Goal: Task Accomplishment & Management: Complete application form

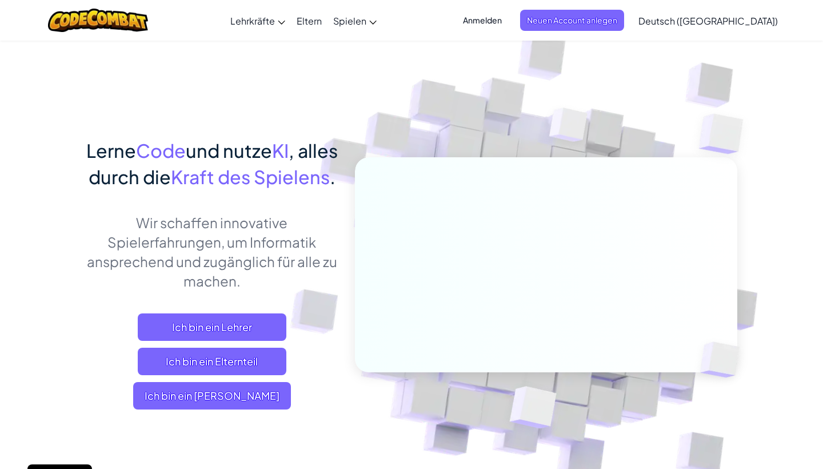
click at [509, 19] on span "Anmelden" at bounding box center [482, 20] width 53 height 21
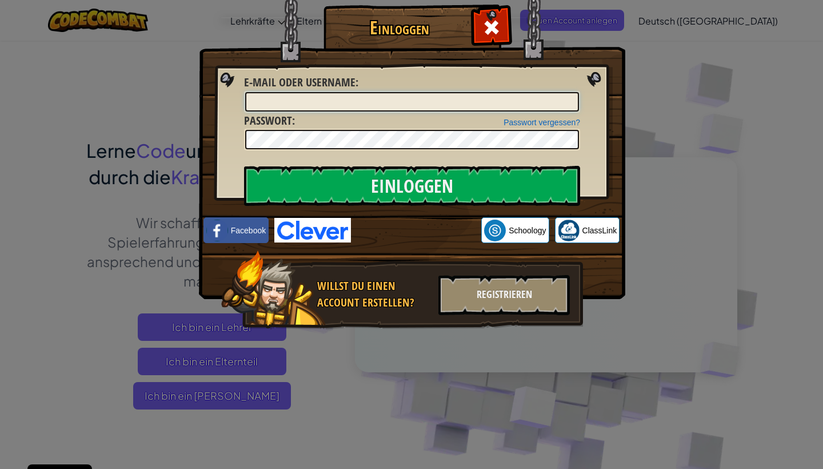
type input "[EMAIL_ADDRESS][DOMAIN_NAME]"
click at [545, 123] on link "Passwort vergessen?" at bounding box center [542, 122] width 77 height 9
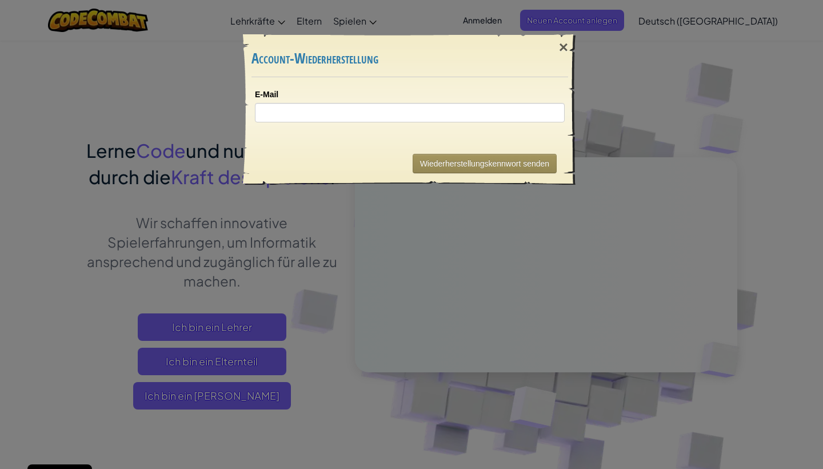
type input "[EMAIL_ADDRESS][DOMAIN_NAME]"
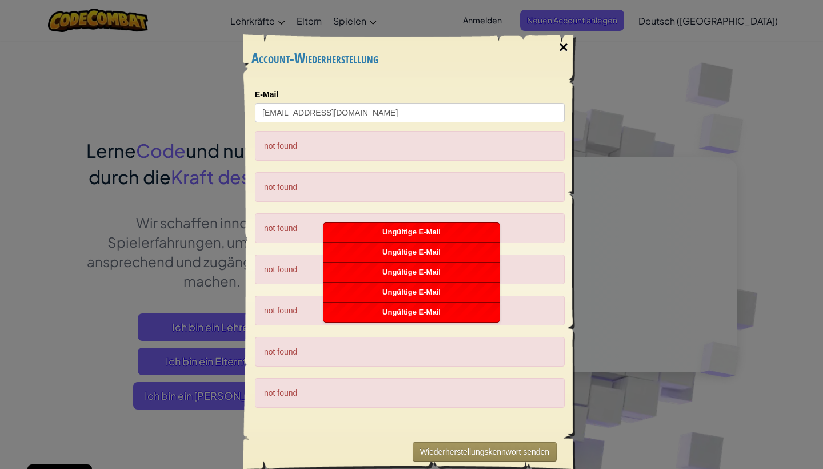
click at [564, 46] on div "×" at bounding box center [564, 47] width 26 height 33
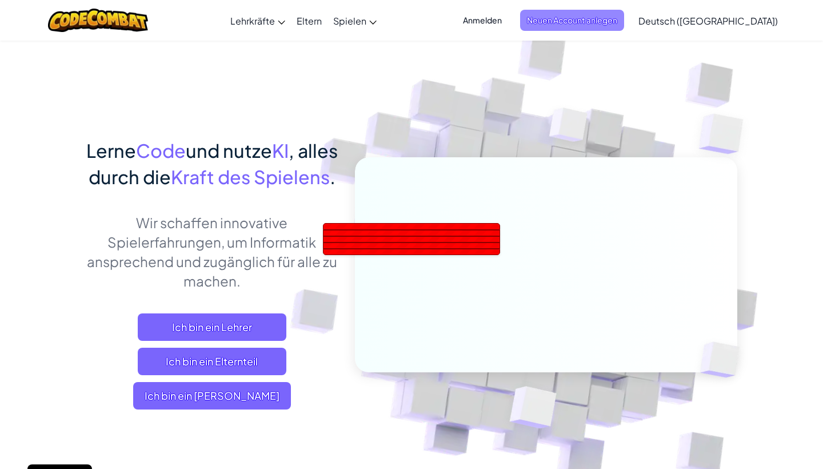
click at [596, 24] on span "Neuen Account anlegen" at bounding box center [572, 20] width 104 height 21
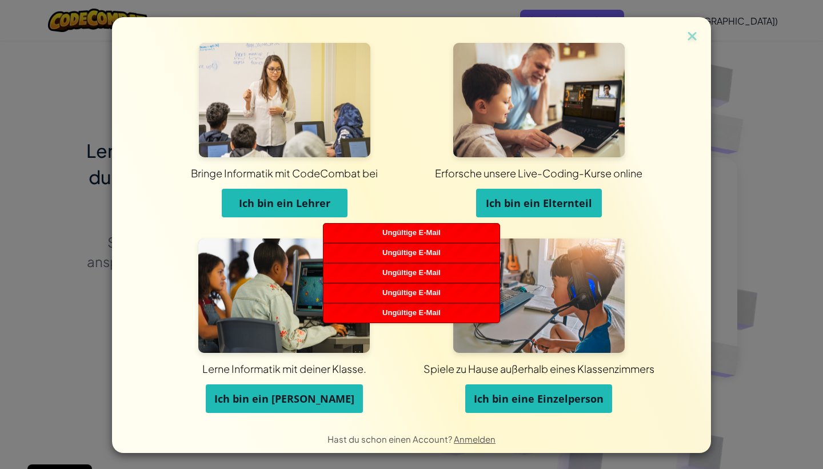
click at [255, 214] on button "Ich bin ein Lehrer" at bounding box center [285, 203] width 126 height 29
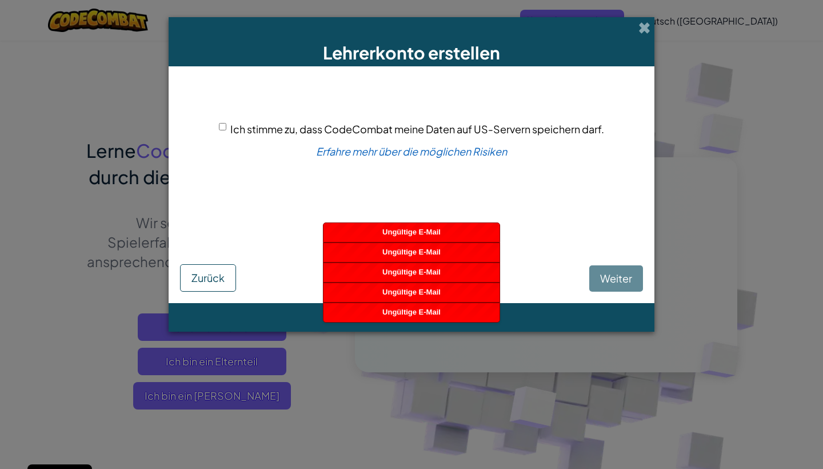
click at [232, 133] on span "Ich stimme zu, dass CodeCombat meine Daten auf US-Servern speichern darf." at bounding box center [417, 128] width 374 height 13
click at [226, 130] on input "Ich stimme zu, dass CodeCombat meine Daten auf US-Servern speichern darf." at bounding box center [222, 126] width 7 height 7
checkbox input "true"
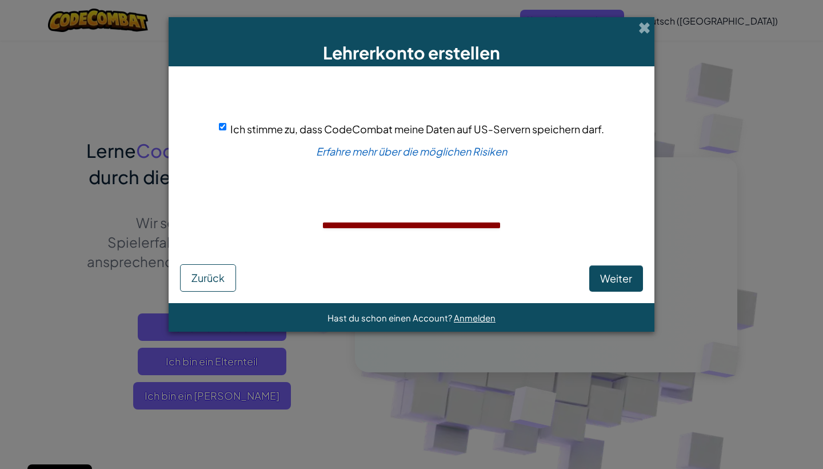
click at [600, 292] on form "Ich stimme zu, dass CodeCombat meine Daten auf US-Servern speichern darf. Erfah…" at bounding box center [412, 184] width 486 height 237
click at [610, 278] on span "Weiter" at bounding box center [616, 278] width 32 height 13
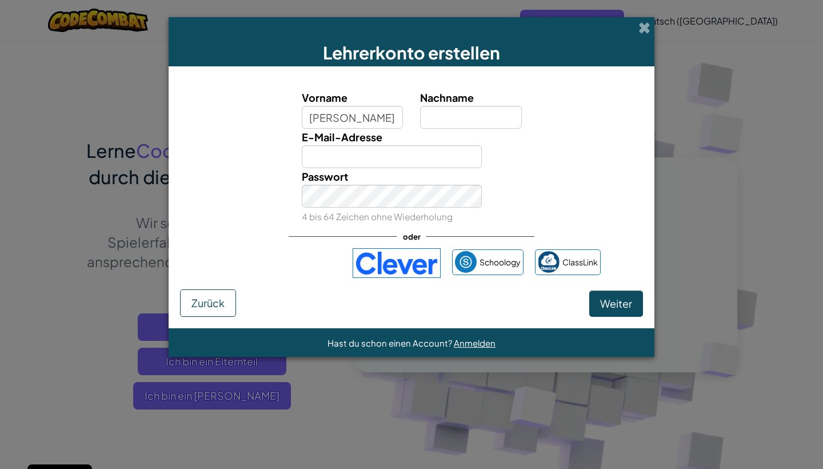
type input "Mareike"
type input "Winterberg"
type input "[EMAIL_ADDRESS][DOMAIN_NAME]"
click at [612, 305] on span "Weiter" at bounding box center [616, 303] width 32 height 13
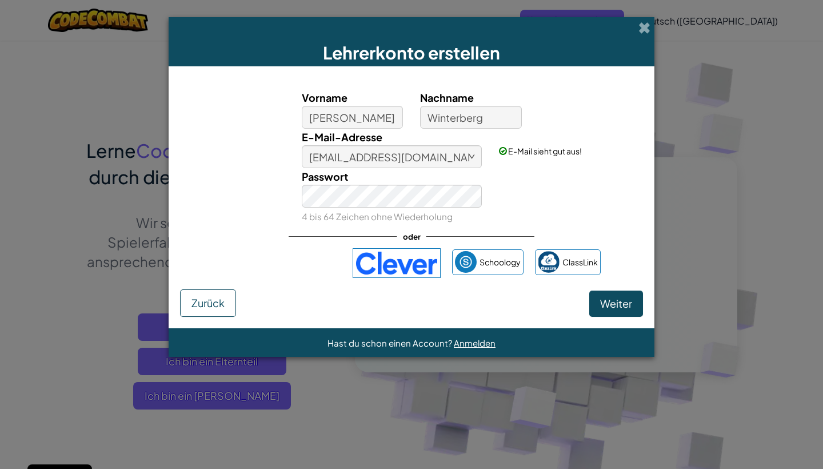
select select "Germany"
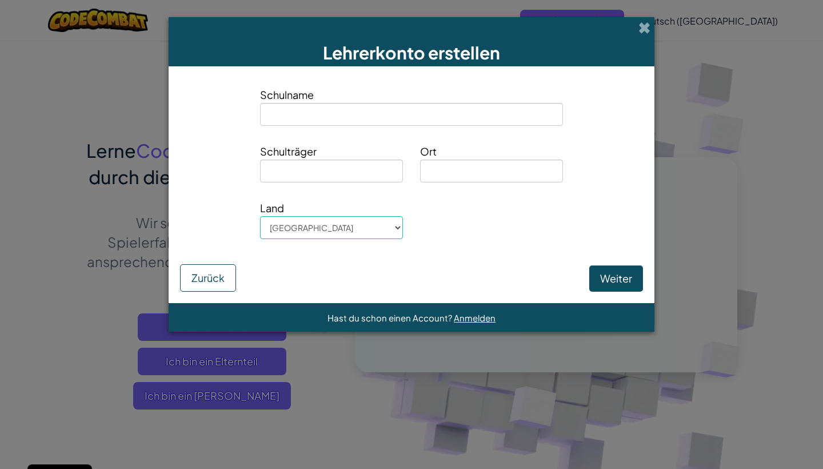
click at [410, 120] on input at bounding box center [411, 114] width 303 height 23
type input "[PERSON_NAME] Gesamtschule"
type input "Land NRW"
type input "Kleve"
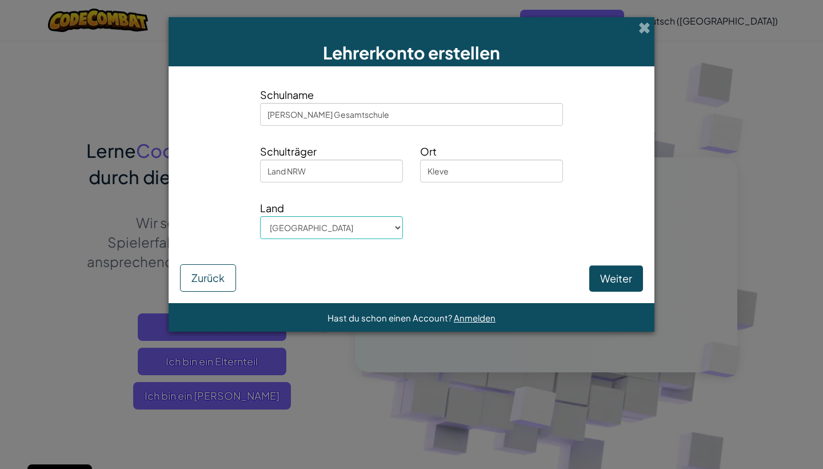
click at [596, 278] on button "Weiter" at bounding box center [617, 278] width 54 height 26
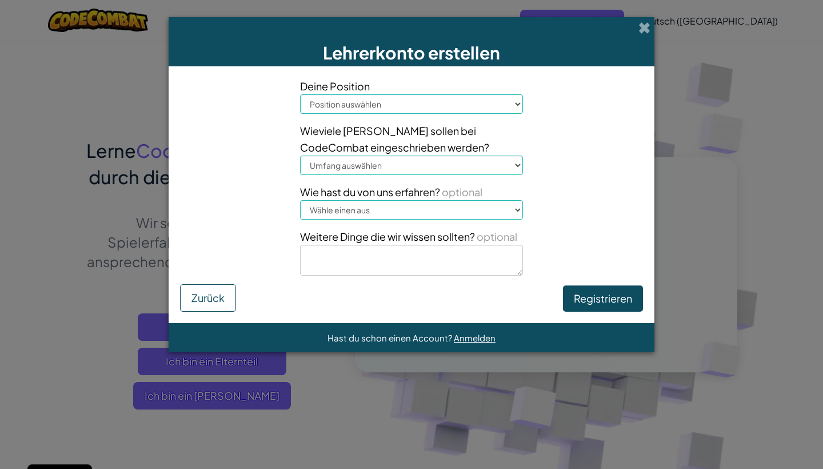
select select "Teacher"
select select "101-200"
click at [378, 210] on select "Wähle einen aus Konferenz (z.B. ISTE) Code.org/Hour of Code Ein Lehrer Ein Admi…" at bounding box center [411, 209] width 223 height 19
select select "Google"
click at [574, 302] on button "Registrieren" at bounding box center [603, 298] width 80 height 26
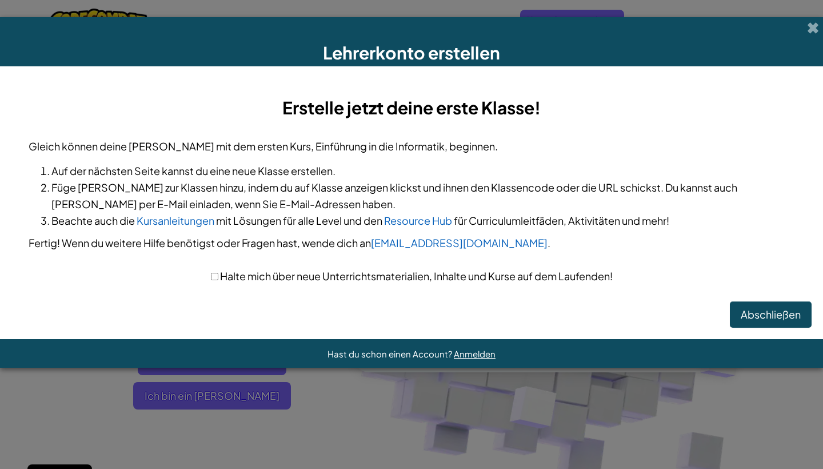
click at [312, 124] on div "Erstelle jetzt deine erste Klasse! Gleich können deine Schüler mit dem ersten K…" at bounding box center [412, 173] width 766 height 156
click at [770, 313] on button "Abschließen" at bounding box center [771, 314] width 82 height 26
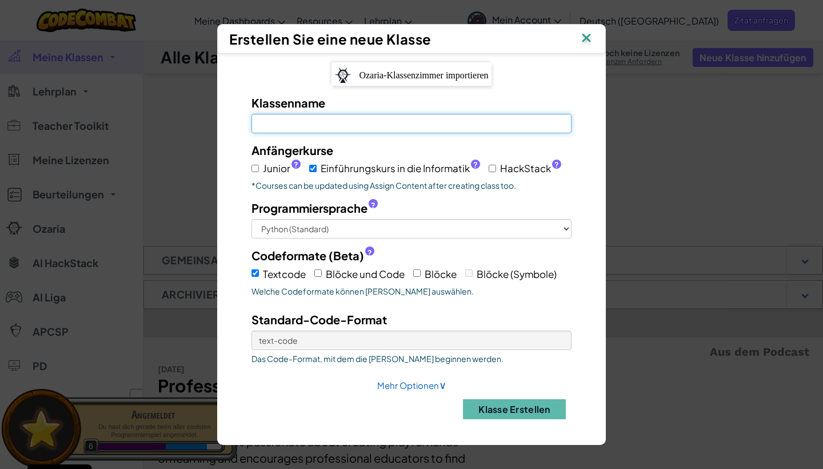
click at [306, 114] on input "Klassenname Feld ist erforderlich" at bounding box center [412, 123] width 320 height 19
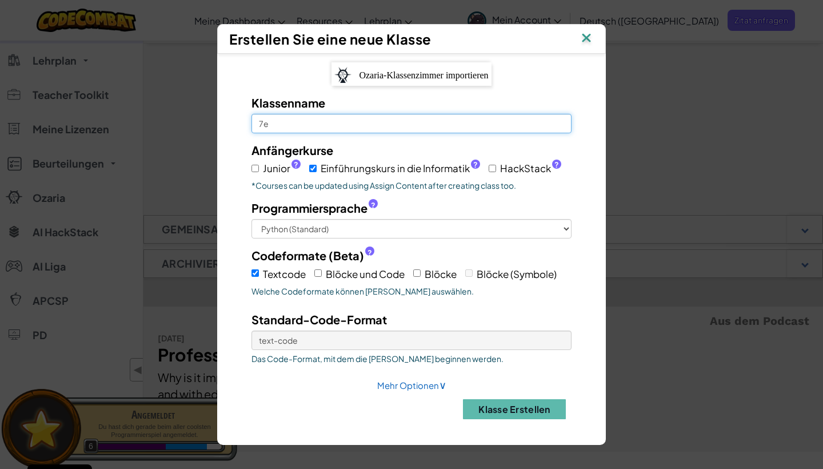
scroll to position [35, 0]
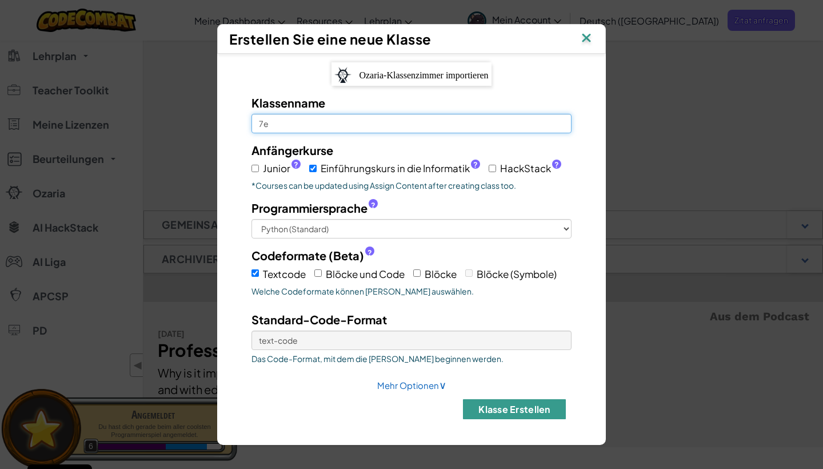
type input "7e"
click at [515, 419] on button "Klasse erstellen" at bounding box center [514, 409] width 103 height 20
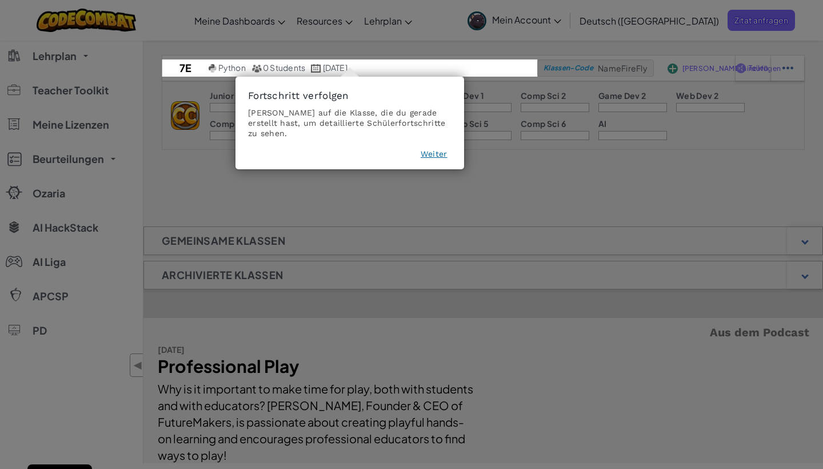
click at [431, 148] on button "Weiter" at bounding box center [434, 153] width 27 height 11
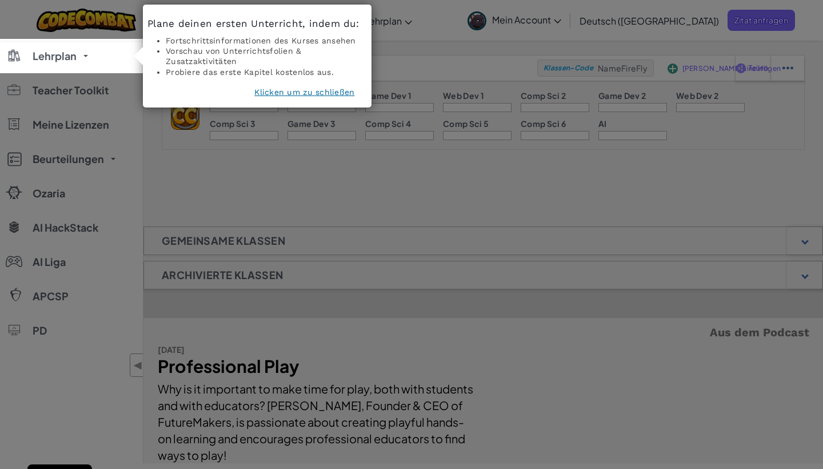
click at [304, 93] on button "Klicken um zu schließen" at bounding box center [304, 91] width 100 height 11
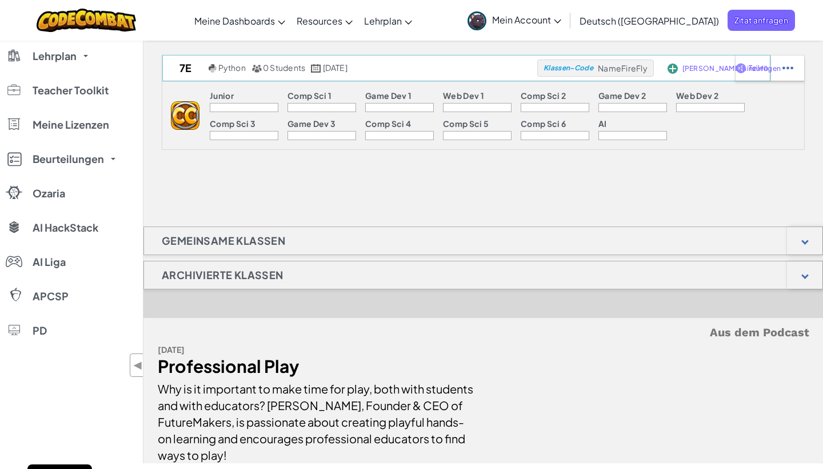
click at [622, 68] on span "NameFireFly" at bounding box center [623, 68] width 50 height 10
click at [694, 68] on span "[PERSON_NAME] hinzufügen" at bounding box center [732, 68] width 98 height 7
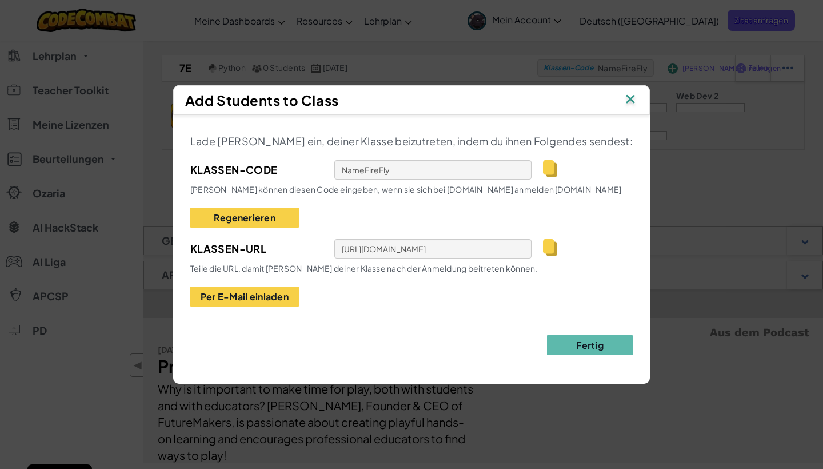
click at [532, 189] on span "Schüler können diesen Code eingeben, wenn sie sich bei www.ozaria.com anmelden …" at bounding box center [405, 189] width 431 height 10
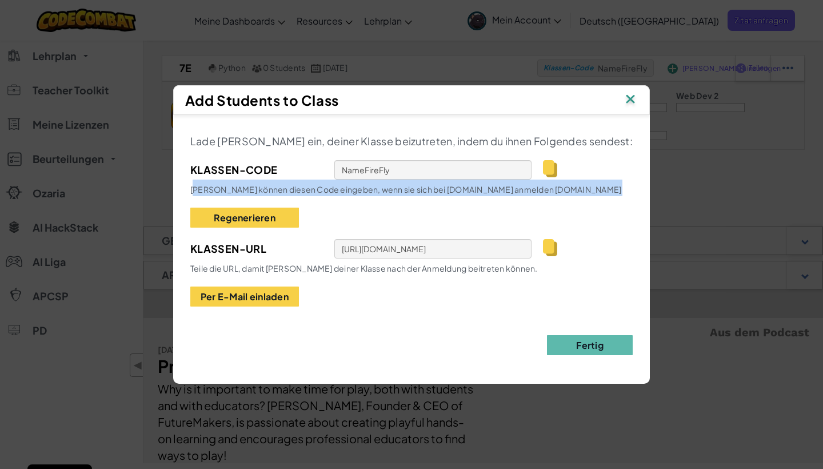
click at [532, 189] on span "Schüler können diesen Code eingeben, wenn sie sich bei www.ozaria.com anmelden …" at bounding box center [405, 189] width 431 height 10
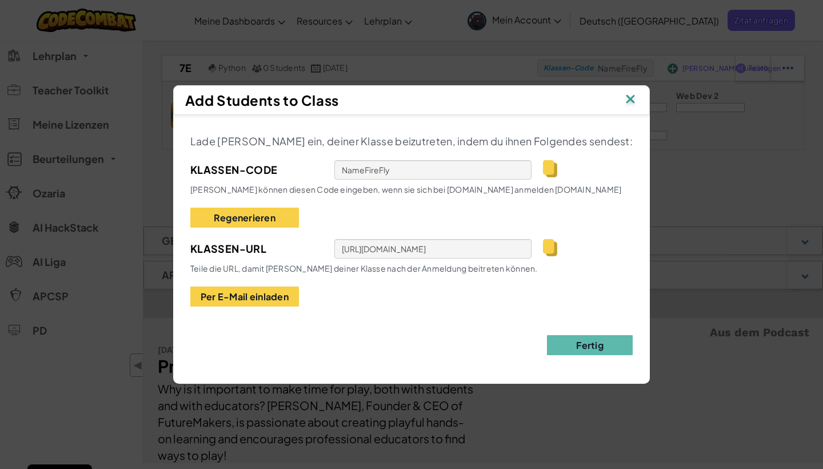
click at [532, 189] on span "Schüler können diesen Code eingeben, wenn sie sich bei www.ozaria.com anmelden …" at bounding box center [405, 189] width 431 height 10
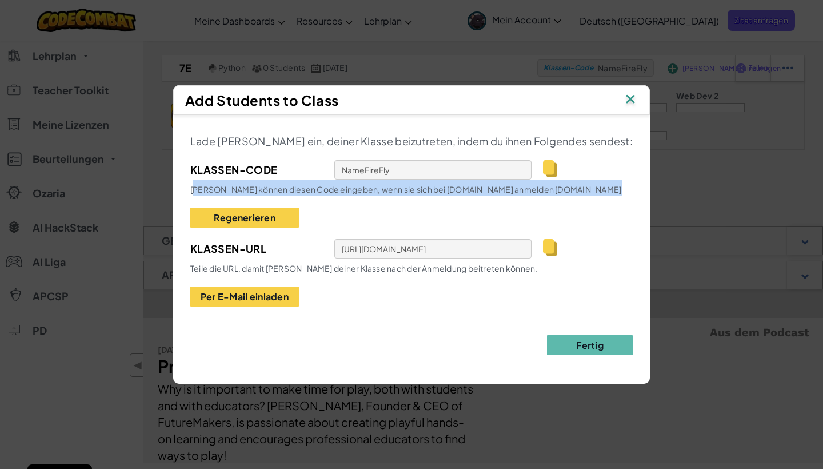
click at [532, 189] on span "Schüler können diesen Code eingeben, wenn sie sich bei www.ozaria.com anmelden …" at bounding box center [405, 189] width 431 height 10
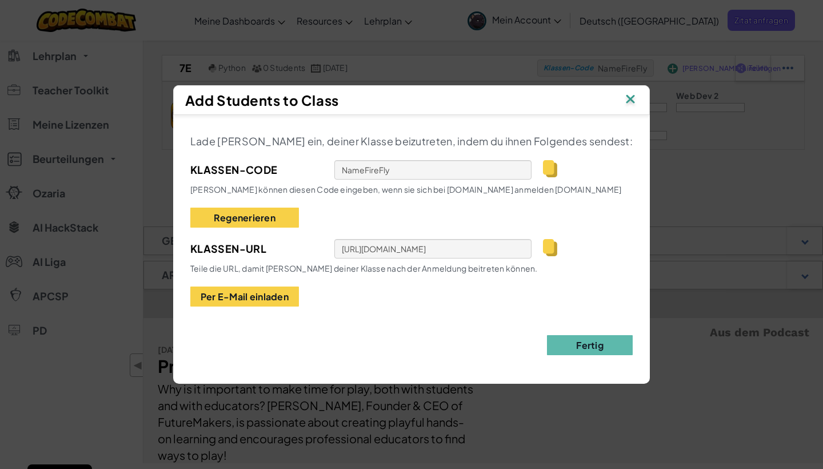
click at [532, 189] on span "Schüler können diesen Code eingeben, wenn sie sich bei www.ozaria.com anmelden …" at bounding box center [405, 189] width 431 height 10
click at [560, 349] on button "Fertig" at bounding box center [590, 345] width 86 height 20
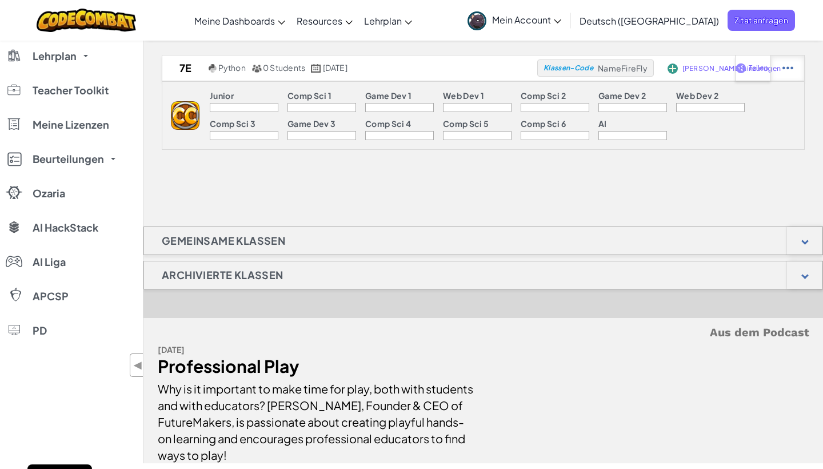
click at [785, 63] on img at bounding box center [788, 68] width 11 height 10
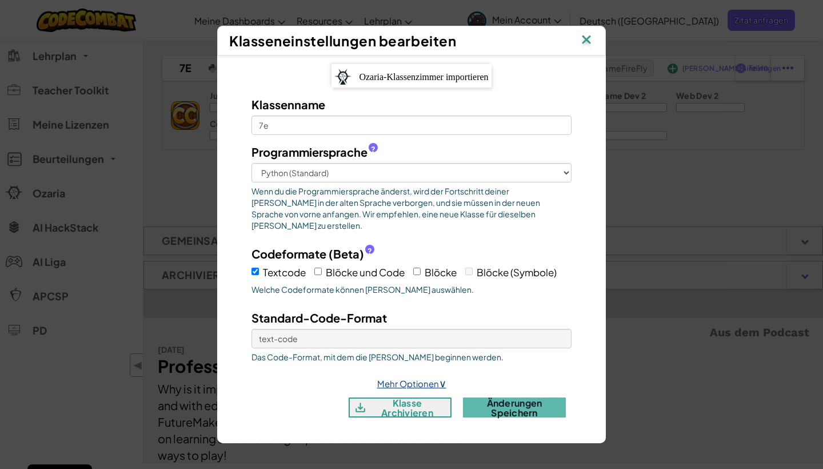
click at [409, 378] on link "Mehr Optionen ∨" at bounding box center [411, 383] width 69 height 11
select select
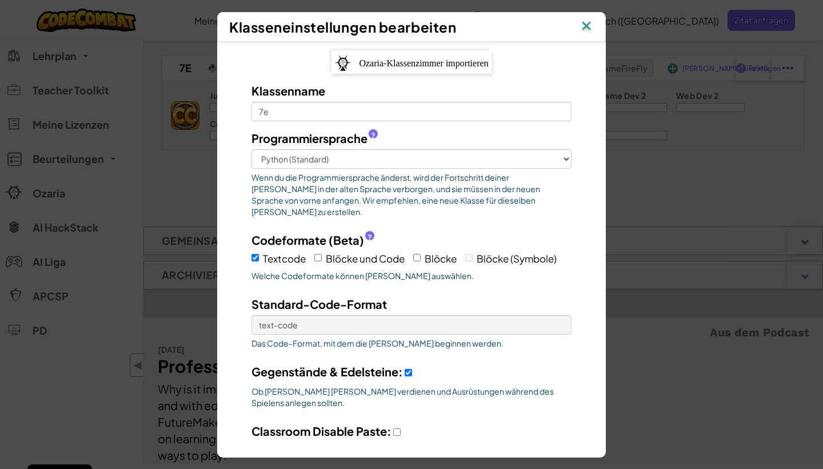
scroll to position [0, 0]
click at [582, 25] on img at bounding box center [586, 26] width 15 height 17
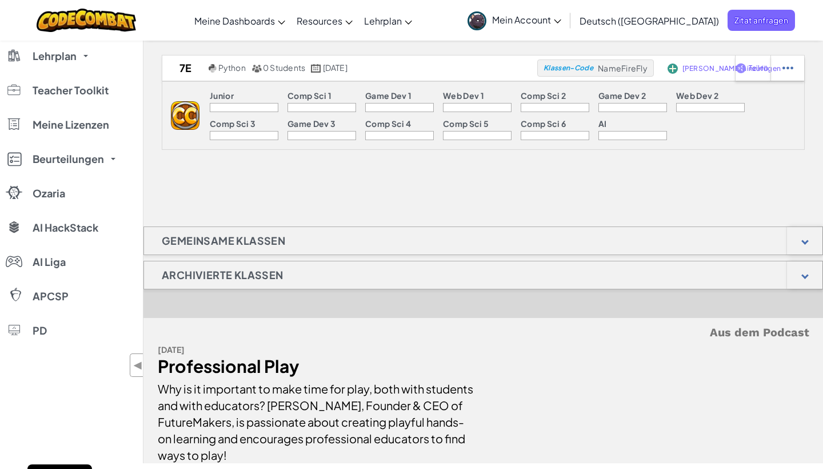
click at [255, 236] on h1 "Gemeinsame Klassen" at bounding box center [223, 240] width 159 height 29
click at [801, 233] on div at bounding box center [804, 240] width 35 height 27
click at [805, 246] on div at bounding box center [804, 240] width 35 height 27
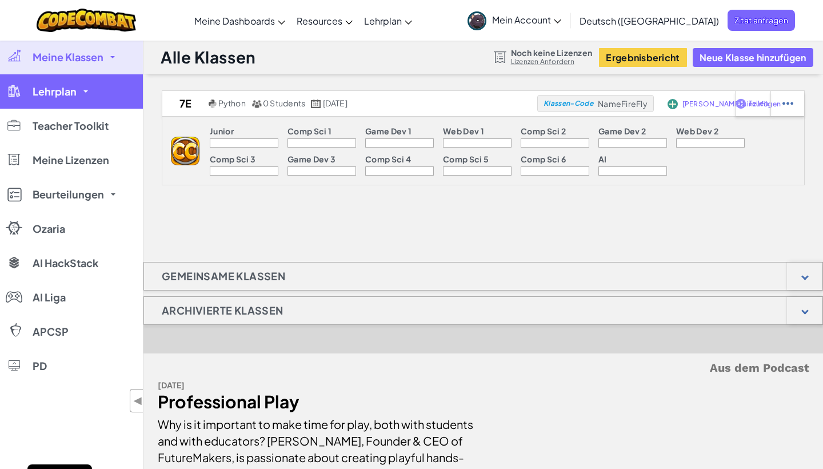
click at [103, 90] on link "Lehrplan" at bounding box center [71, 91] width 143 height 34
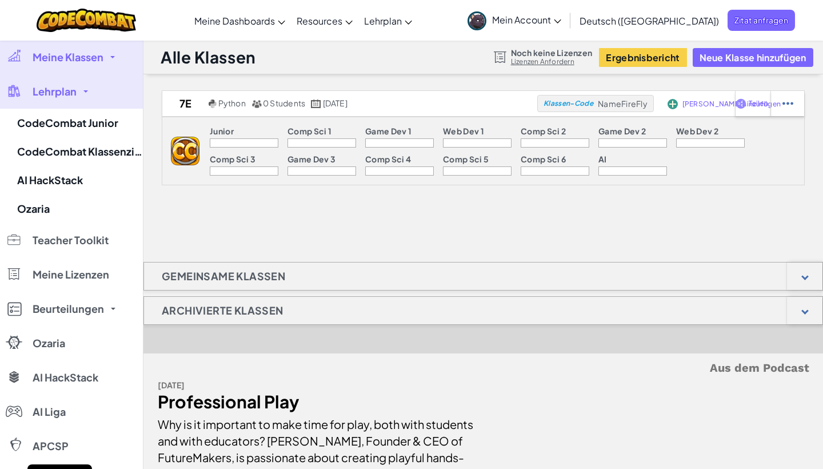
click at [101, 66] on link "Meine Klassen" at bounding box center [71, 57] width 143 height 34
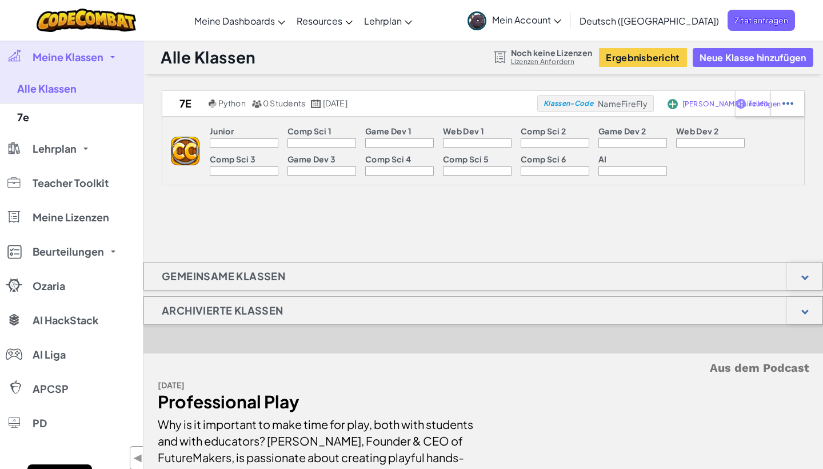
click at [558, 63] on link "Lizenzen Anfordern" at bounding box center [551, 61] width 81 height 9
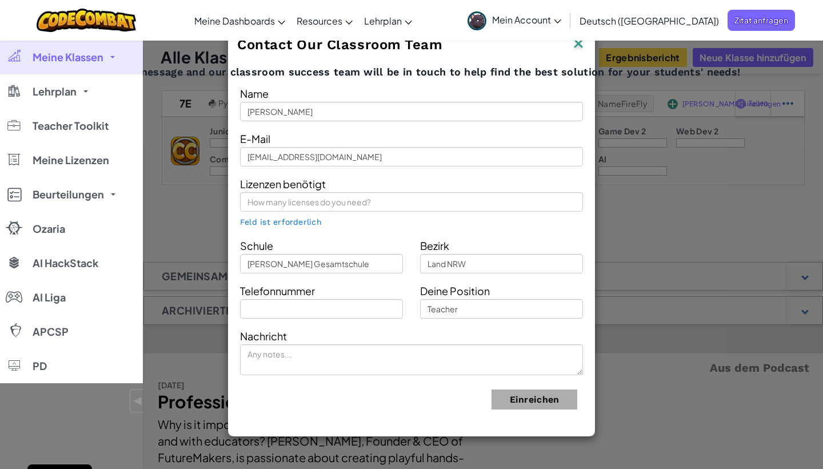
click at [580, 47] on img at bounding box center [578, 44] width 15 height 17
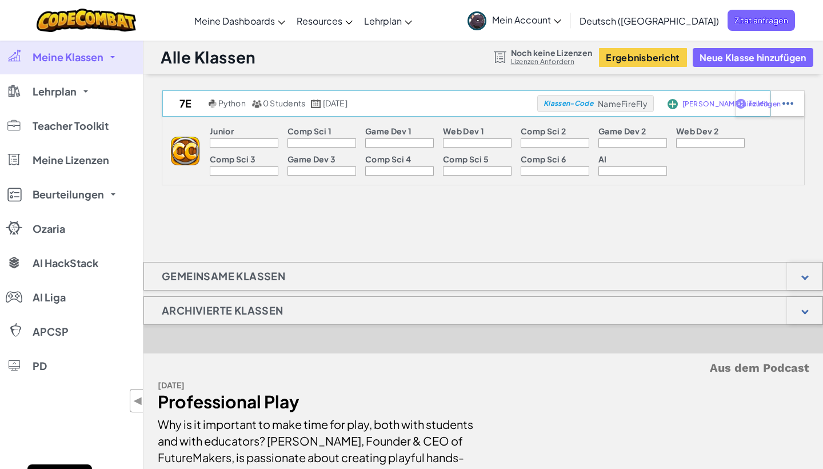
click at [710, 102] on span "[PERSON_NAME] hinzufügen" at bounding box center [732, 104] width 98 height 7
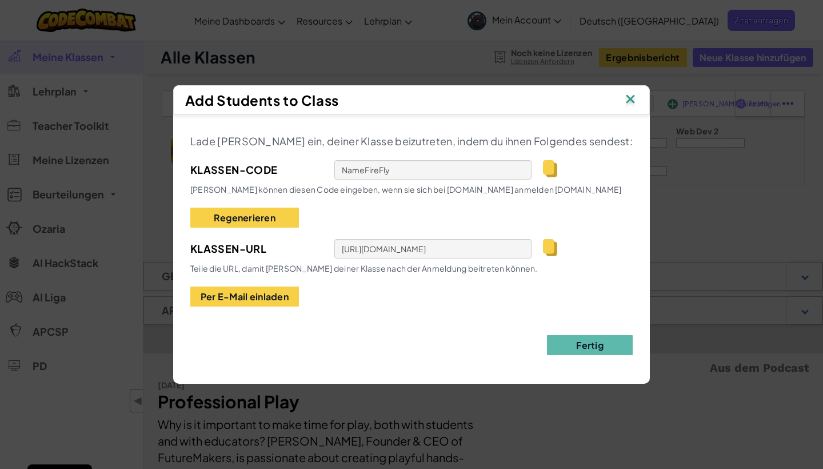
click at [623, 98] on img at bounding box center [630, 99] width 15 height 17
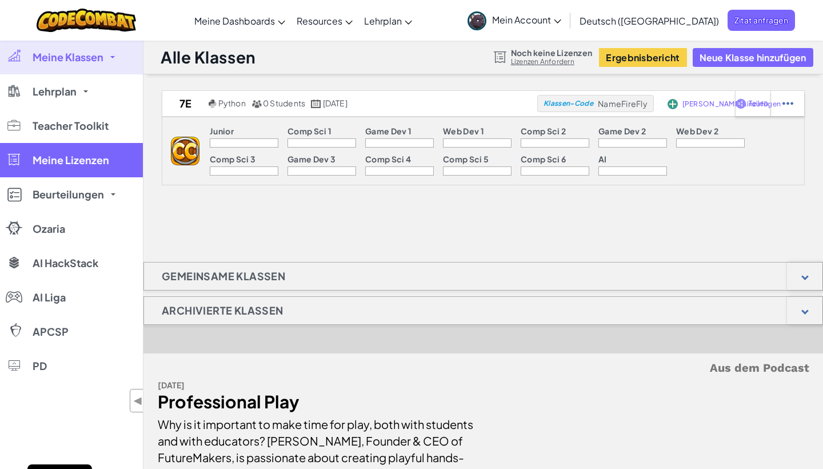
click at [103, 152] on link "Meine Lizenzen" at bounding box center [71, 160] width 143 height 34
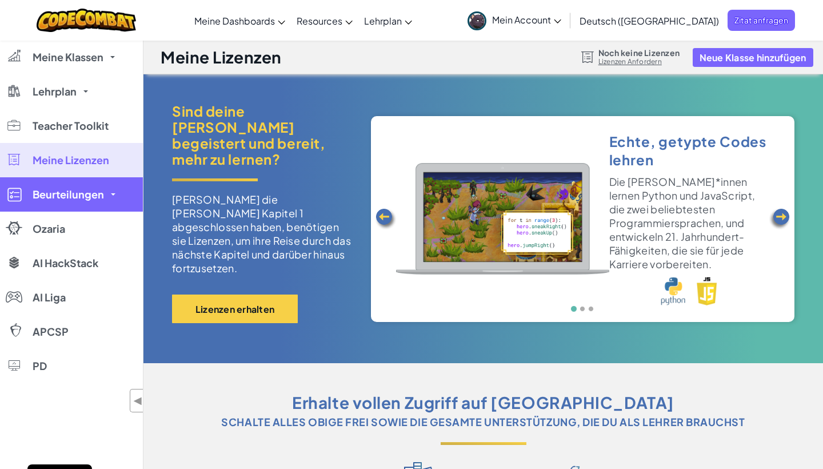
click at [97, 193] on span "Beurteilungen" at bounding box center [68, 194] width 71 height 10
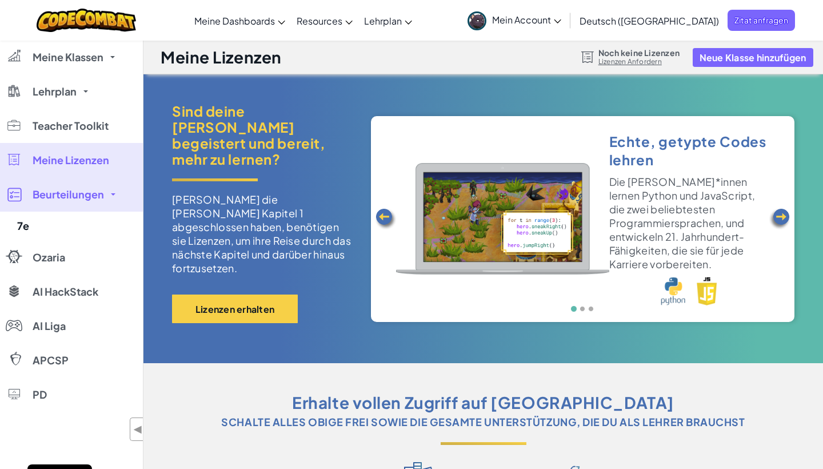
click at [97, 193] on span "Beurteilungen" at bounding box center [68, 194] width 71 height 10
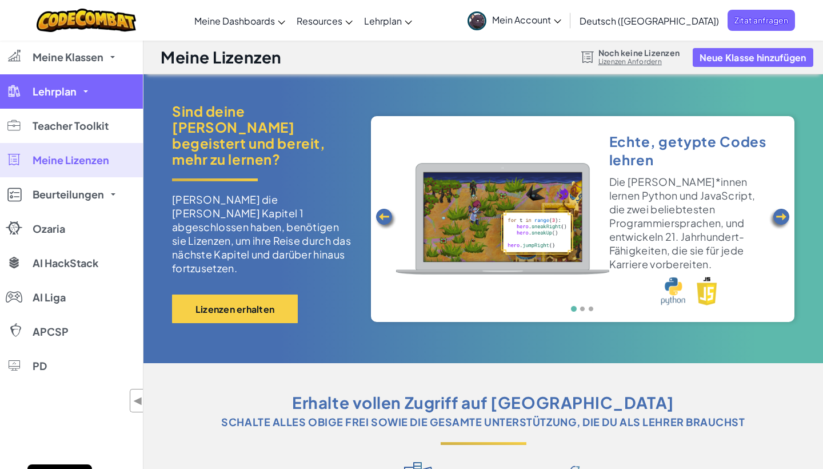
click at [77, 97] on link "Lehrplan" at bounding box center [71, 91] width 143 height 34
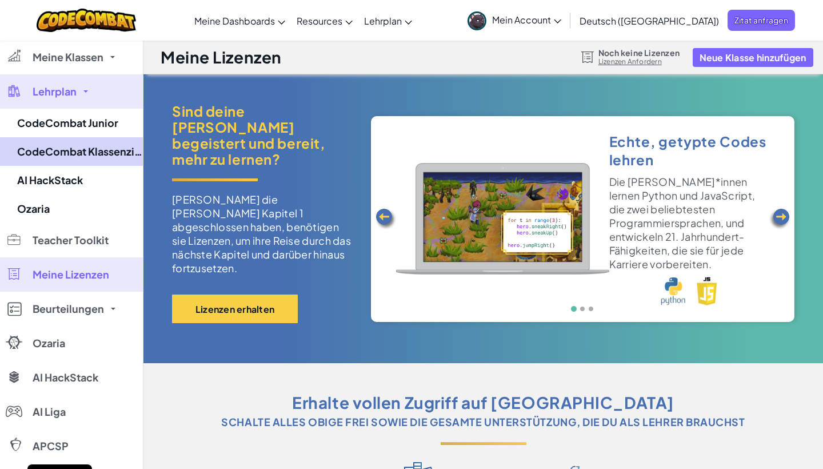
click at [69, 156] on link "CodeCombat Klassenzimmer" at bounding box center [71, 151] width 143 height 29
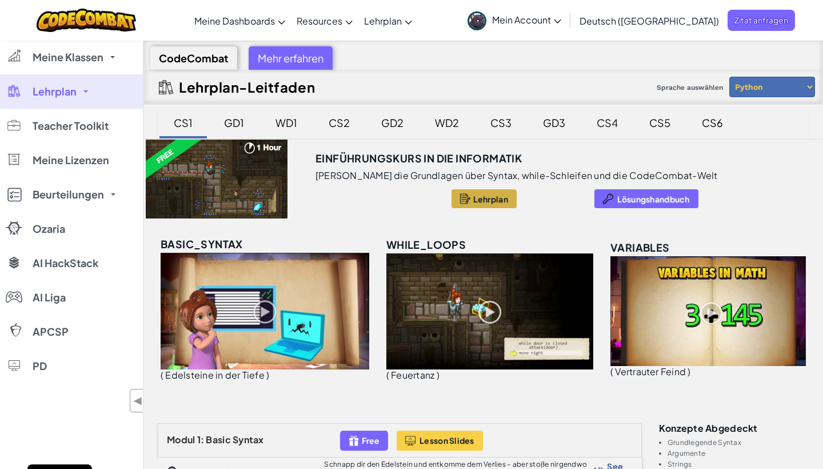
click at [473, 196] on span "Lehrplan" at bounding box center [490, 198] width 35 height 9
click at [537, 18] on span "Mein Account" at bounding box center [526, 20] width 69 height 12
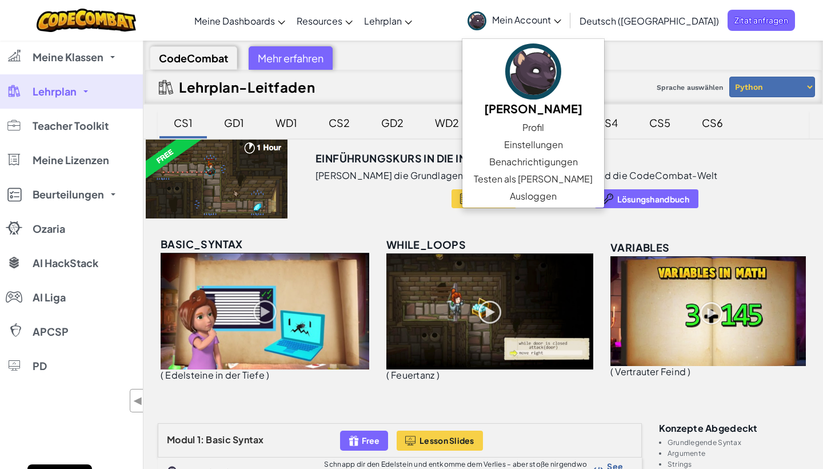
click at [559, 21] on span "Mein Account" at bounding box center [526, 20] width 69 height 12
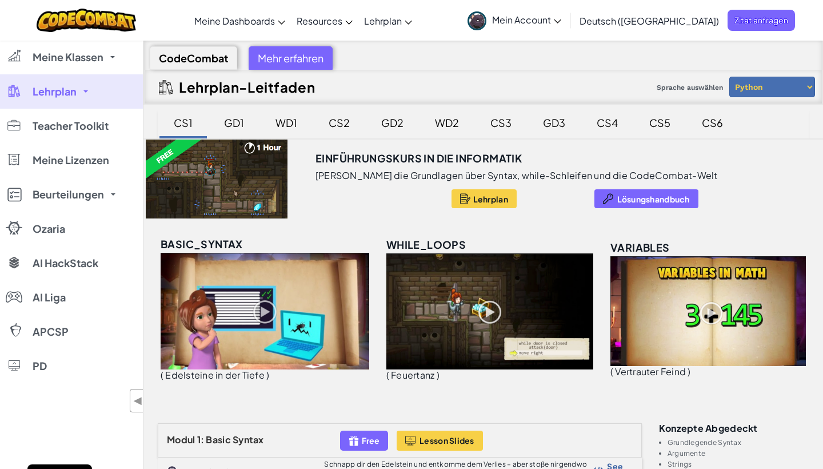
click at [559, 21] on span "Mein Account" at bounding box center [526, 20] width 69 height 12
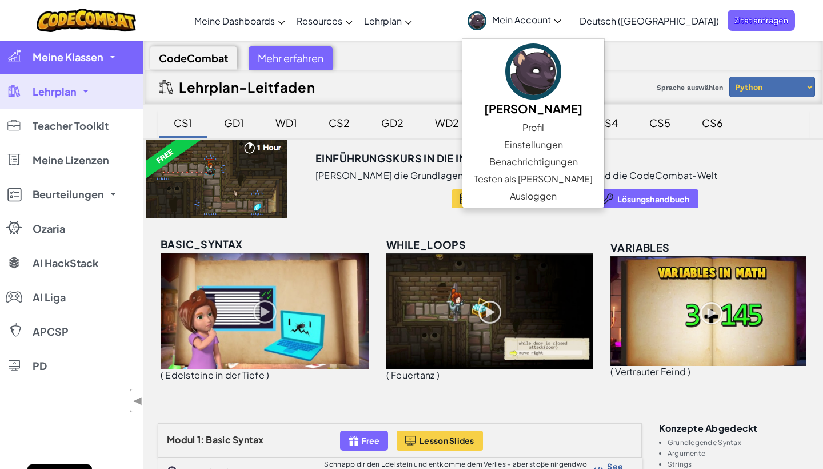
click at [81, 57] on span "Meine Klassen" at bounding box center [68, 57] width 71 height 10
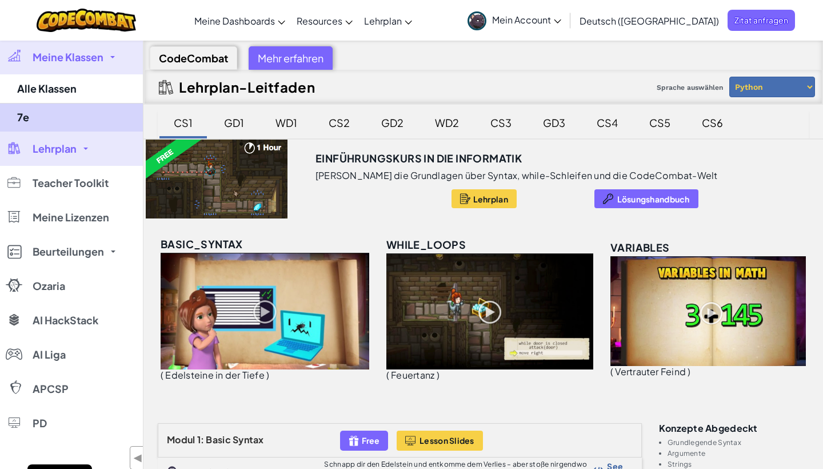
click at [66, 126] on link "7e" at bounding box center [71, 117] width 143 height 29
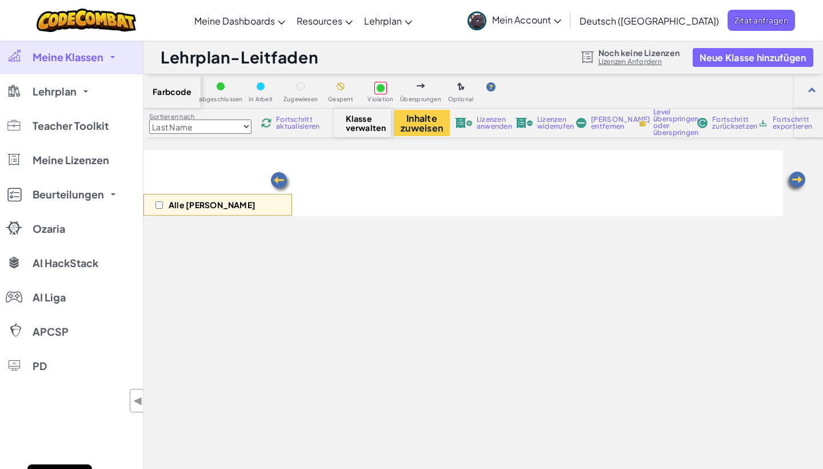
select select "560f1a9f22961295f9427742"
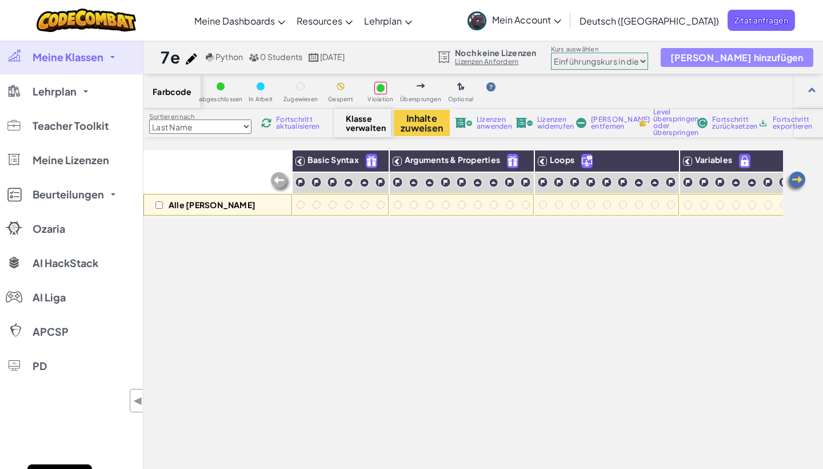
click at [727, 59] on span "[PERSON_NAME] hinzufügen" at bounding box center [737, 58] width 133 height 10
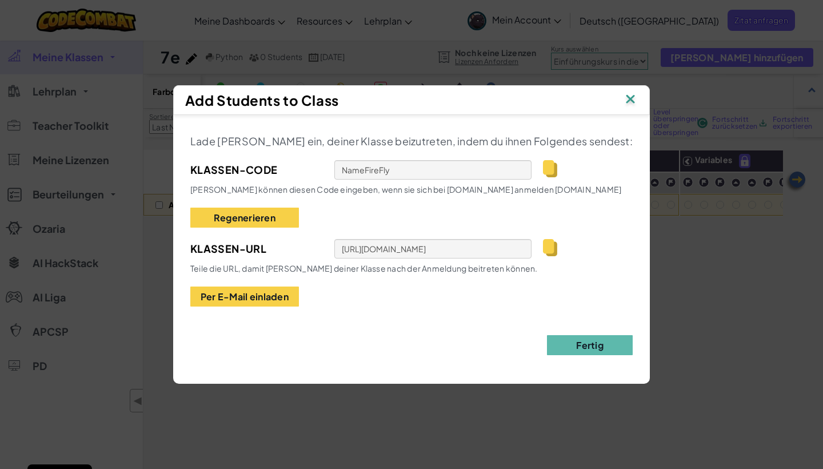
click at [623, 95] on img at bounding box center [630, 99] width 15 height 17
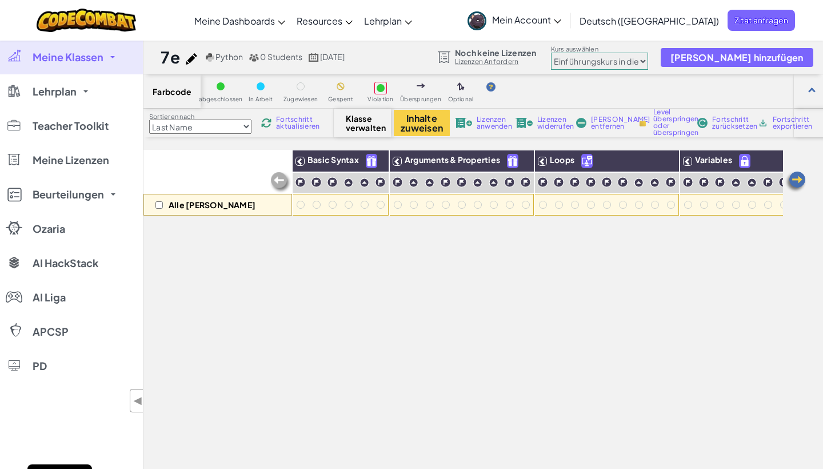
click at [377, 125] on span "Klasse verwalten" at bounding box center [363, 123] width 34 height 18
click at [363, 125] on span "Klasse verwalten" at bounding box center [363, 123] width 34 height 18
click at [277, 127] on span "Fortschritt aktualisieren" at bounding box center [298, 123] width 44 height 14
select select "first Name"
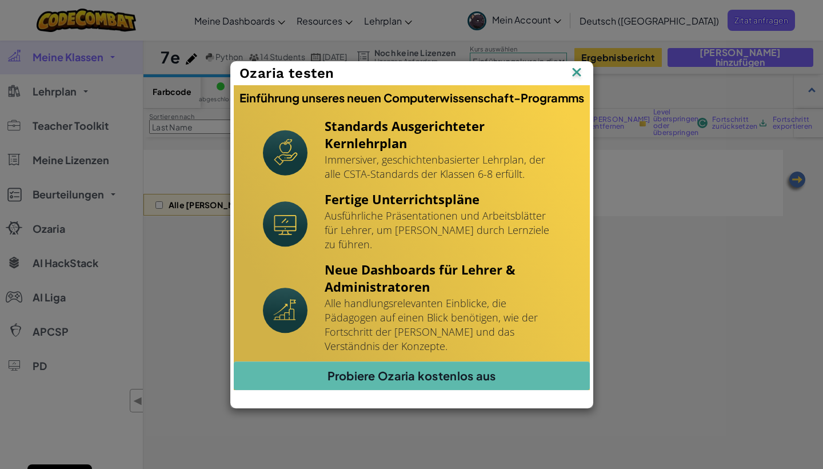
select select "560f1a9f22961295f9427742"
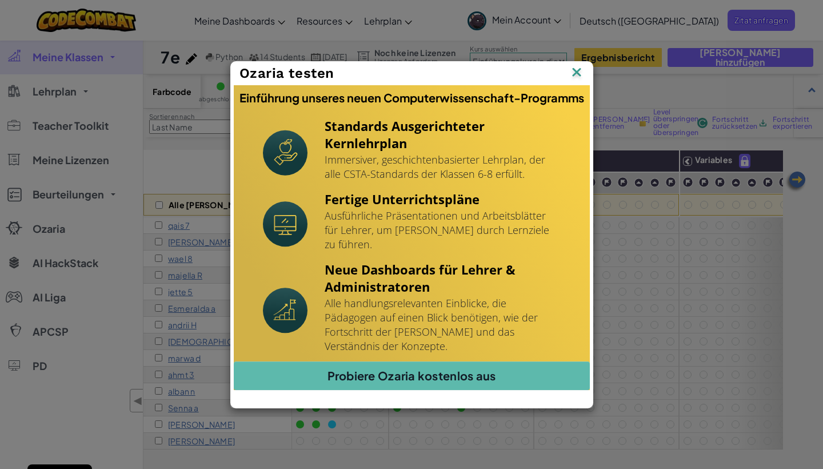
click at [572, 82] on img at bounding box center [577, 73] width 15 height 17
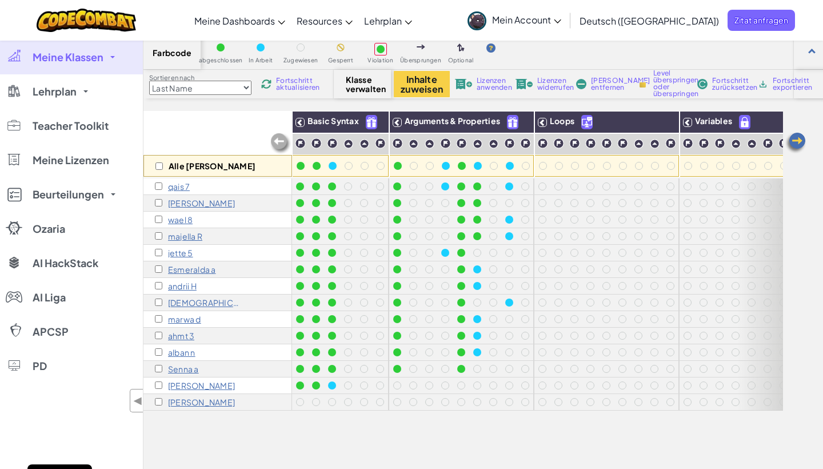
scroll to position [41, 0]
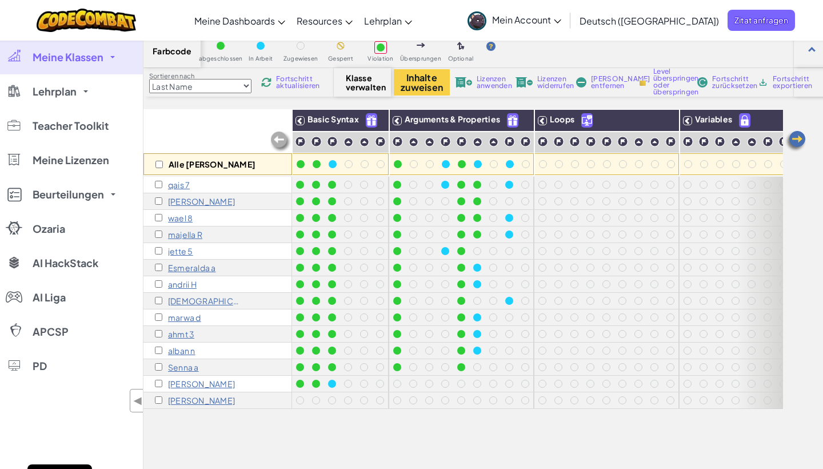
click at [487, 75] on span "Lizenzen anwenden" at bounding box center [494, 82] width 35 height 14
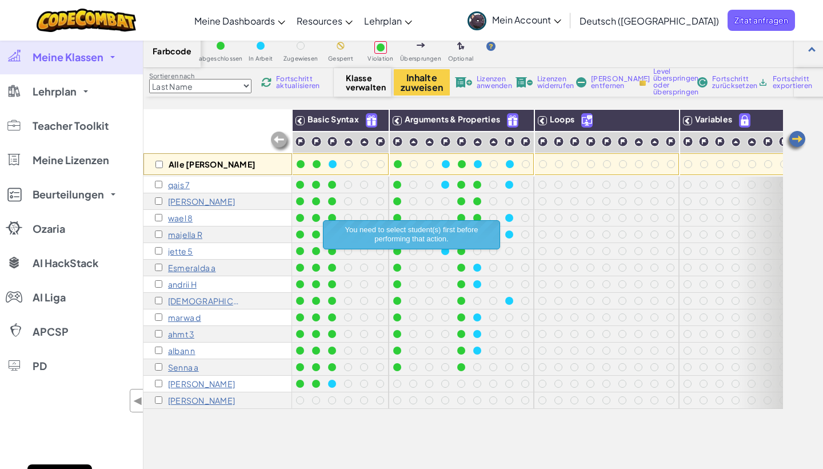
click at [245, 138] on div "Alle [PERSON_NAME]" at bounding box center [218, 142] width 149 height 66
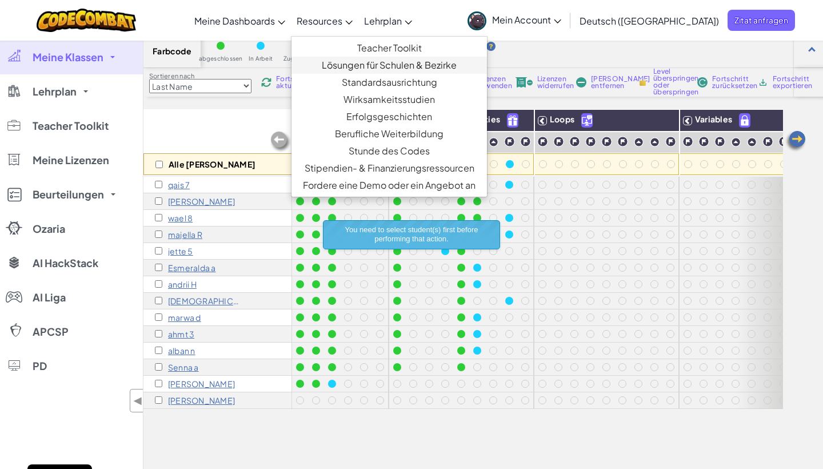
click at [366, 58] on link "Lösungen für Schulen & Bezirke" at bounding box center [390, 65] width 196 height 17
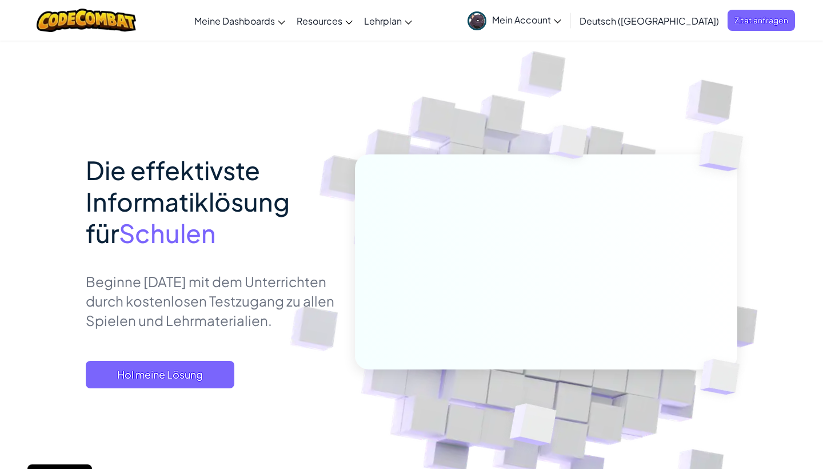
click at [555, 22] on span "Mein Account" at bounding box center [526, 20] width 69 height 12
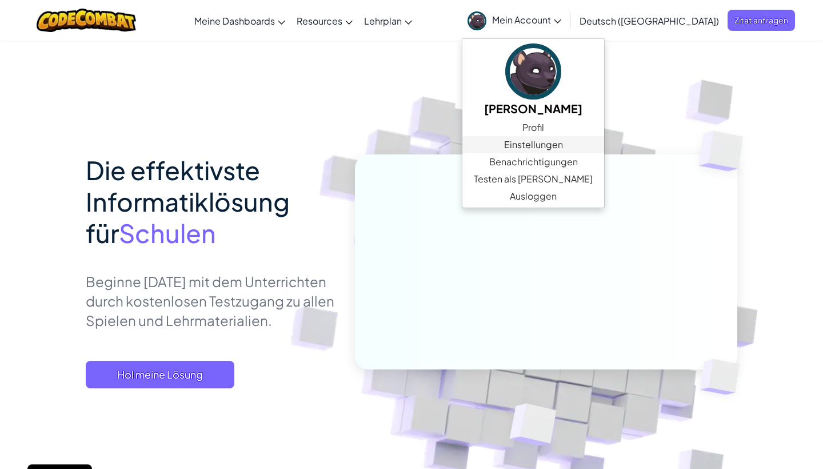
click at [554, 142] on link "Einstellungen" at bounding box center [534, 144] width 142 height 17
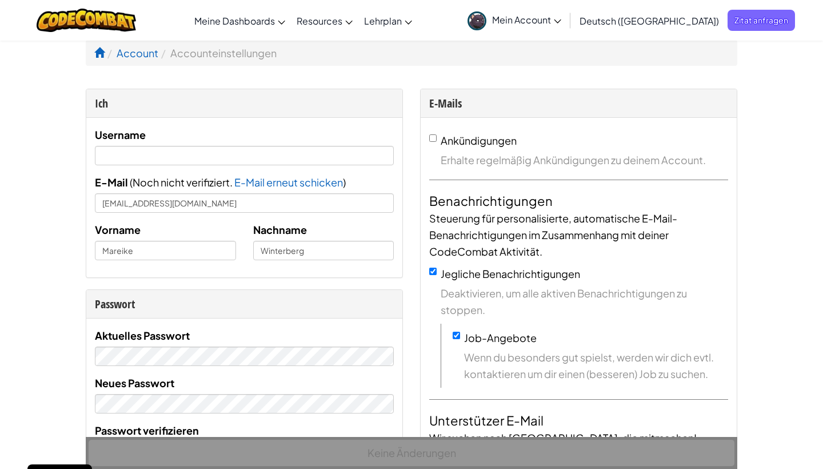
click at [562, 19] on span "Mein Account" at bounding box center [526, 20] width 69 height 12
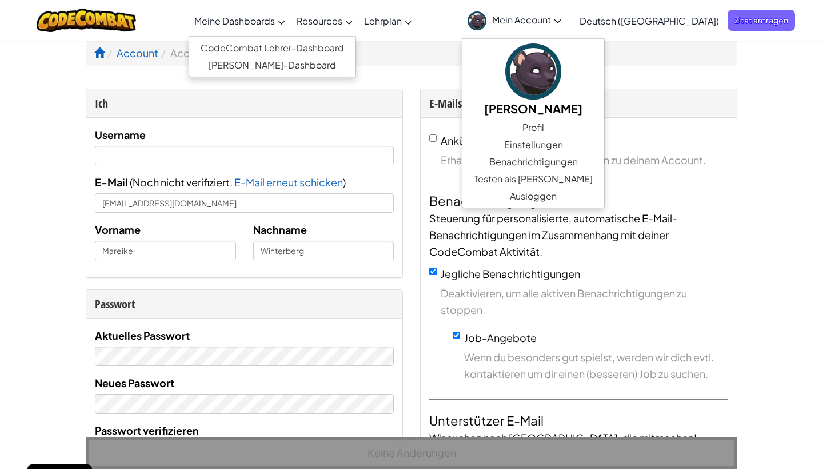
click at [275, 19] on span "Meine Dashboards" at bounding box center [234, 21] width 81 height 12
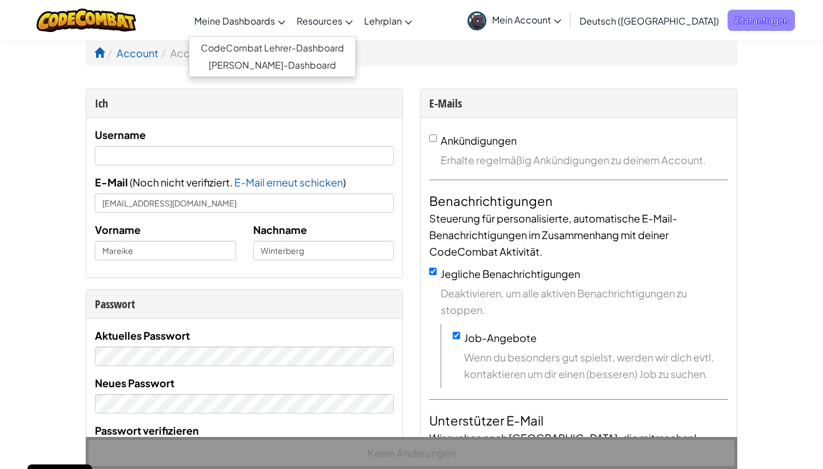
click at [744, 21] on span "Zitat anfragen" at bounding box center [761, 20] width 67 height 21
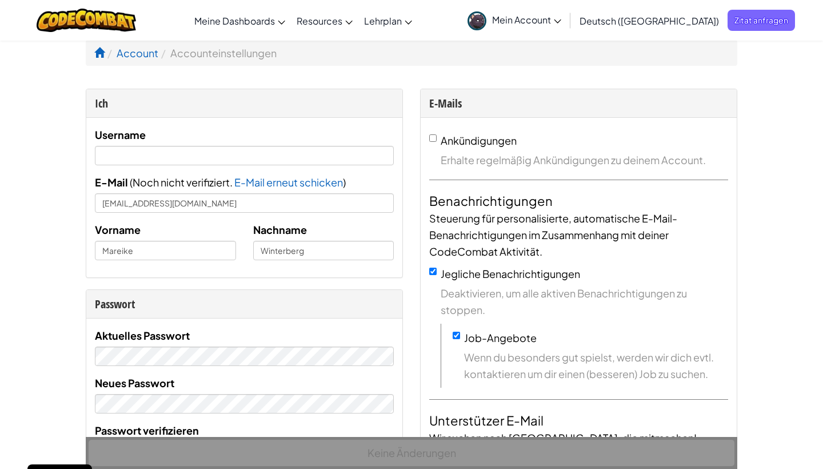
click at [551, 14] on span "Mein Account" at bounding box center [526, 20] width 69 height 12
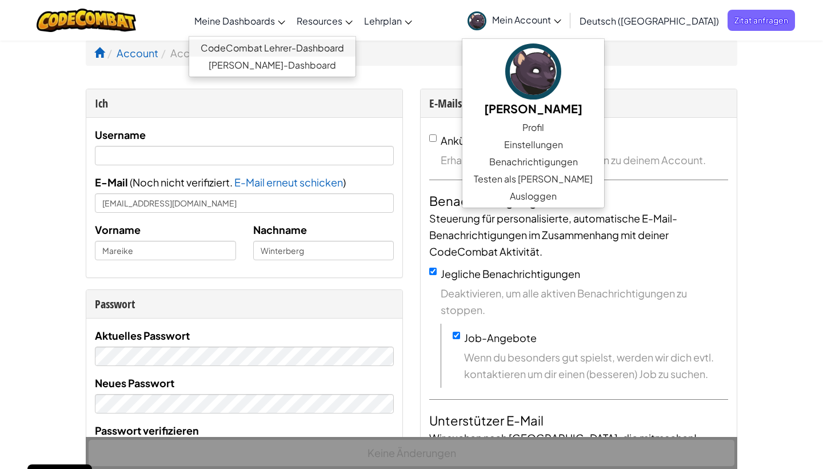
click at [282, 50] on link "CodeCombat Lehrer-Dashboard" at bounding box center [272, 47] width 166 height 17
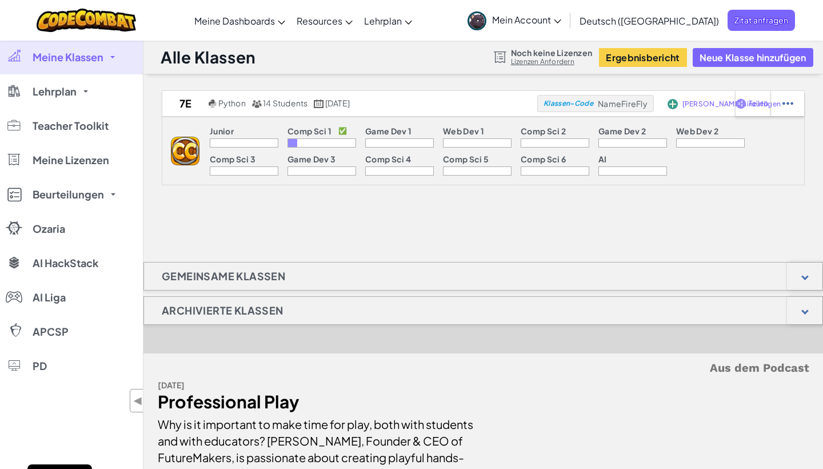
click at [542, 64] on link "Lizenzen Anfordern" at bounding box center [551, 61] width 81 height 9
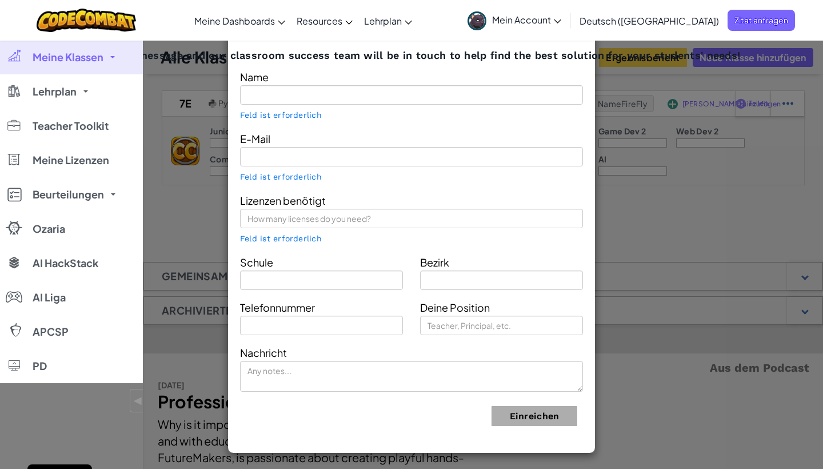
type input "[PERSON_NAME]"
type input "[EMAIL_ADDRESS][DOMAIN_NAME]"
type input "[PERSON_NAME] Gesamtschule"
type input "Land NRW"
type input "Teacher"
